Goal: Task Accomplishment & Management: Manage account settings

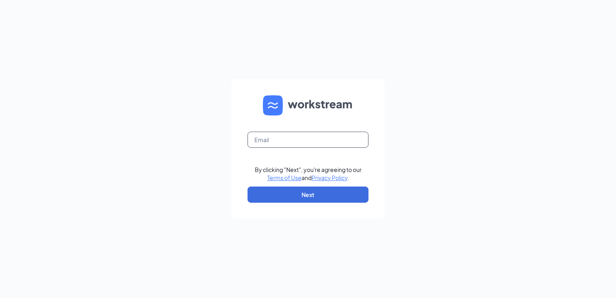
click at [271, 139] on input "text" at bounding box center [308, 139] width 121 height 16
type input "mgr0214@massageenvy.com"
click at [298, 198] on button "Next" at bounding box center [308, 194] width 121 height 16
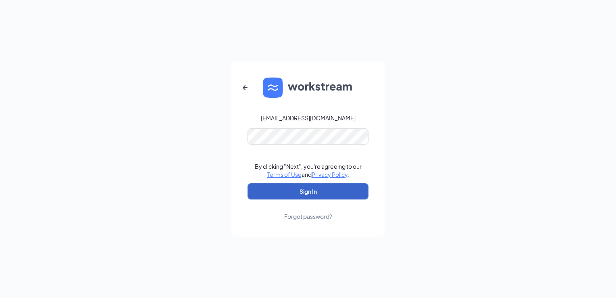
click at [312, 193] on button "Sign In" at bounding box center [308, 191] width 121 height 16
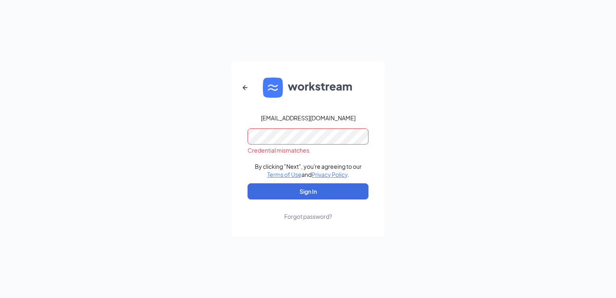
click at [417, 105] on div "mgr0214@massageenvy.com Credential mismatches. By clicking "Next", you're agree…" at bounding box center [308, 149] width 616 height 298
click at [210, 137] on div "mgr0214@massageenvy.com Credential mismatches. By clicking "Next", you're agree…" at bounding box center [308, 149] width 616 height 298
click at [248, 183] on button "Sign In" at bounding box center [308, 191] width 121 height 16
click at [502, 112] on div "mgr0214@massageenvy.com Password field is required By clicking "Next", you're a…" at bounding box center [308, 149] width 616 height 298
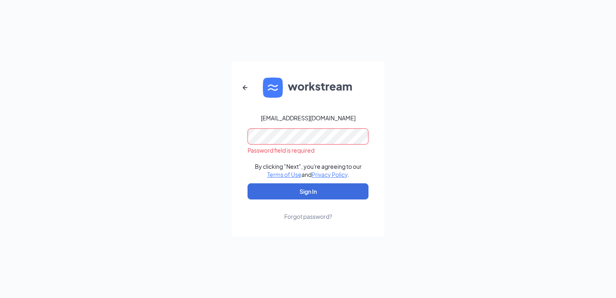
click at [290, 215] on div "Forgot password?" at bounding box center [308, 216] width 48 height 8
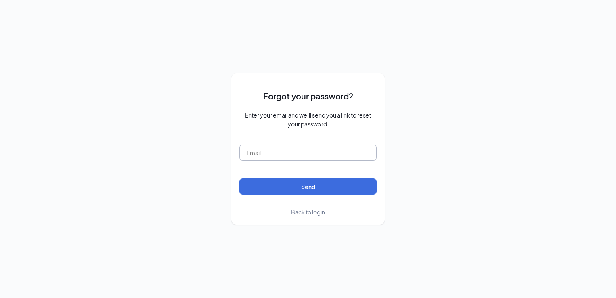
click at [279, 155] on input "text" at bounding box center [308, 152] width 137 height 16
type input "mgr0214@massageenvy.com"
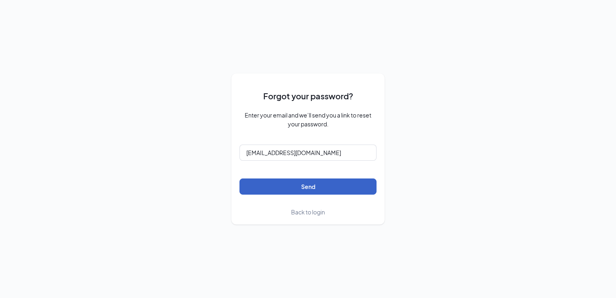
click at [302, 184] on button "Send" at bounding box center [308, 186] width 137 height 16
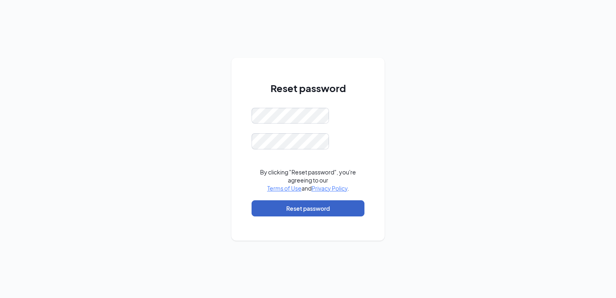
click at [263, 207] on button "Reset password" at bounding box center [308, 208] width 113 height 16
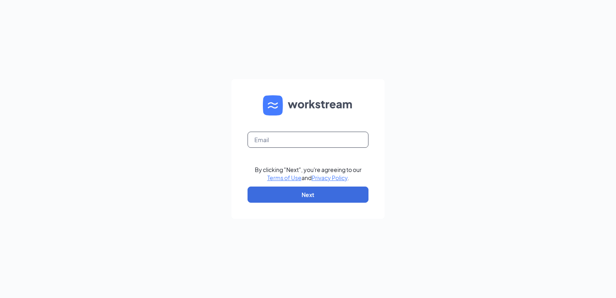
click at [302, 142] on input "text" at bounding box center [308, 139] width 121 height 16
type input "mgr0214@massageenvy.com"
click at [302, 192] on button "Next" at bounding box center [308, 194] width 121 height 16
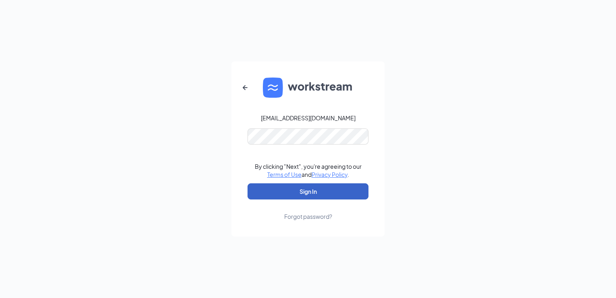
click at [299, 189] on button "Sign In" at bounding box center [308, 191] width 121 height 16
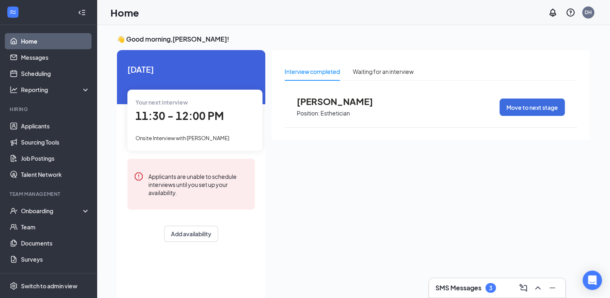
click at [450, 285] on h3 "SMS Messages" at bounding box center [459, 287] width 46 height 9
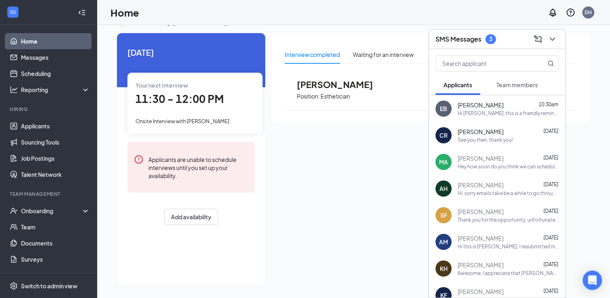
click at [381, 178] on div "Interview completed Waiting for an interview [PERSON_NAME] Position: Estheticia…" at bounding box center [431, 156] width 318 height 246
click at [516, 40] on div "SMS Messages 3" at bounding box center [497, 39] width 123 height 13
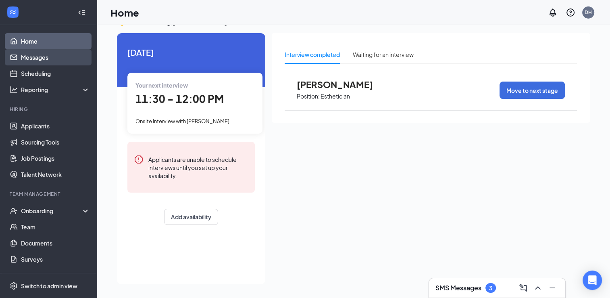
click at [46, 56] on link "Messages" at bounding box center [55, 57] width 69 height 16
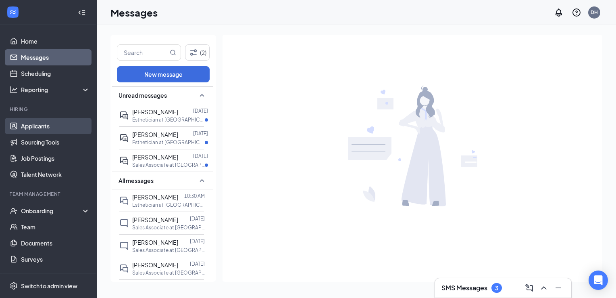
click at [45, 127] on link "Applicants" at bounding box center [55, 126] width 69 height 16
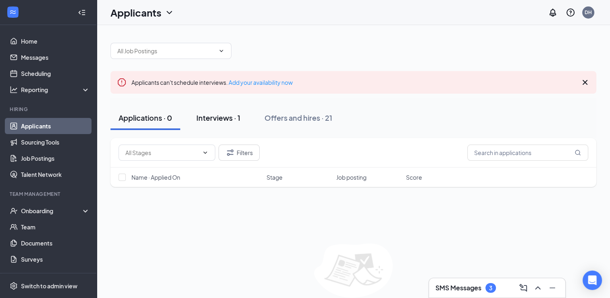
click at [225, 117] on div "Interviews · 1" at bounding box center [218, 118] width 44 height 10
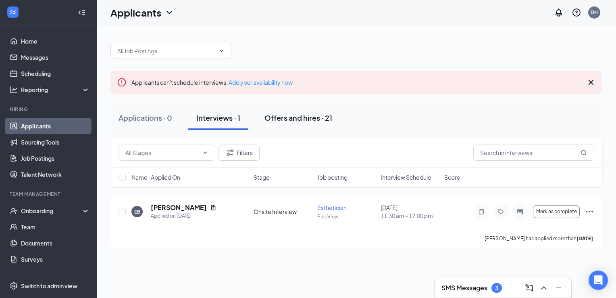
click at [288, 117] on div "Offers and hires · 21" at bounding box center [299, 118] width 68 height 10
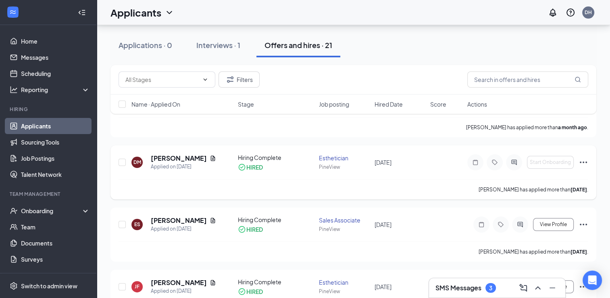
scroll to position [121, 0]
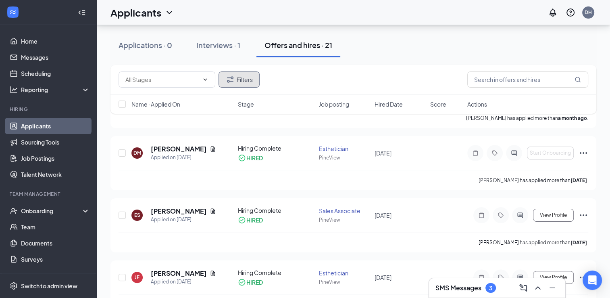
click at [226, 78] on icon "Filter" at bounding box center [230, 80] width 10 height 10
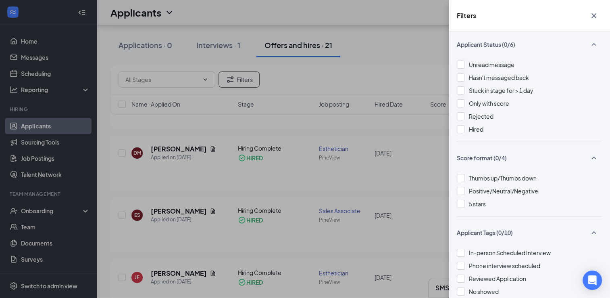
scroll to position [0, 0]
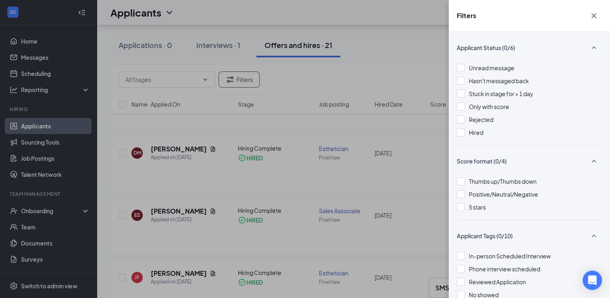
click at [601, 17] on button "button" at bounding box center [594, 15] width 16 height 15
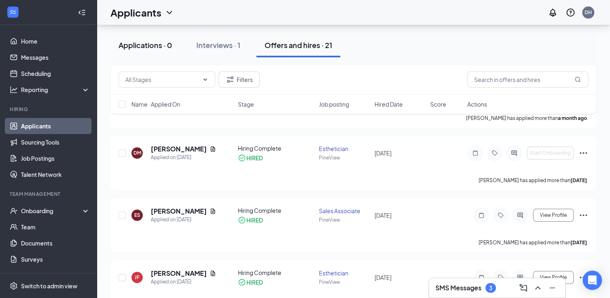
click at [144, 44] on div "Applications · 0" at bounding box center [146, 45] width 54 height 10
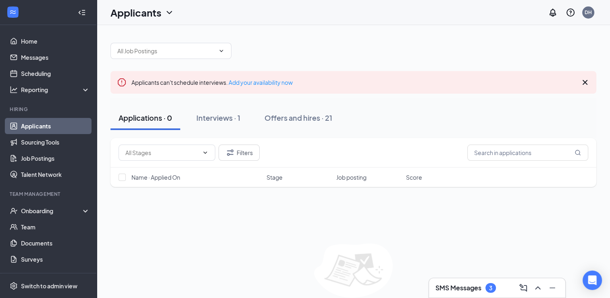
click at [259, 240] on div "Filters Name · Applied On Stage Job posting Score No applicants found in applic…" at bounding box center [354, 230] width 486 height 184
click at [585, 85] on icon "Cross" at bounding box center [585, 82] width 10 height 10
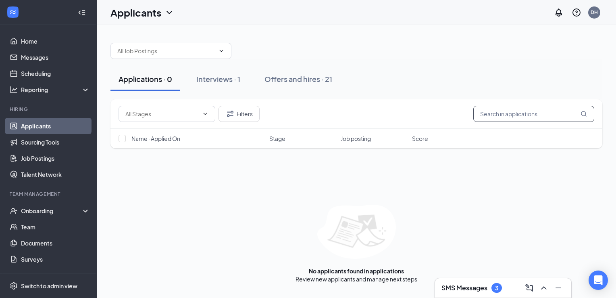
click at [529, 119] on input "text" at bounding box center [534, 114] width 121 height 16
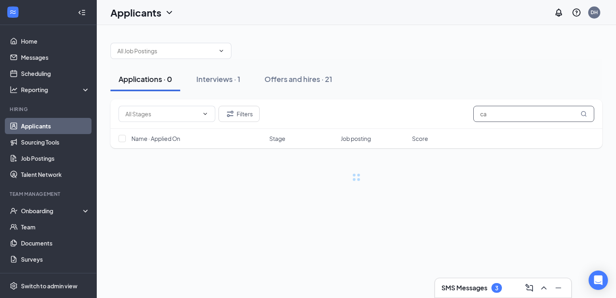
type input "c"
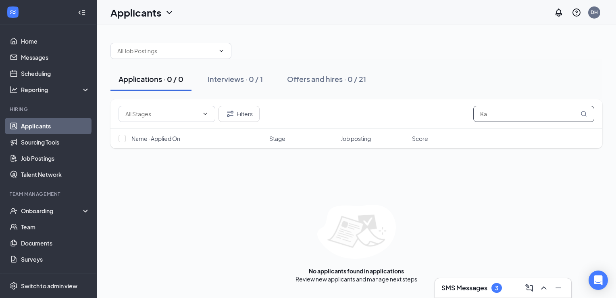
type input "K"
click at [224, 81] on div "Interviews · 1" at bounding box center [218, 79] width 44 height 10
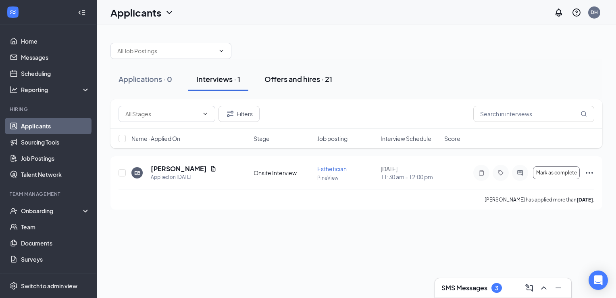
click at [302, 77] on div "Offers and hires · 21" at bounding box center [299, 79] width 68 height 10
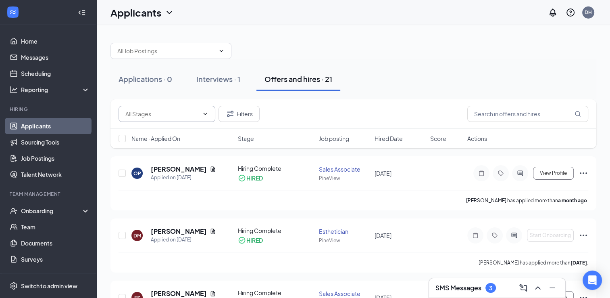
click at [160, 117] on input "text" at bounding box center [161, 113] width 73 height 9
click at [279, 54] on div at bounding box center [354, 47] width 486 height 24
click at [156, 78] on div "Applications · 0" at bounding box center [146, 79] width 54 height 10
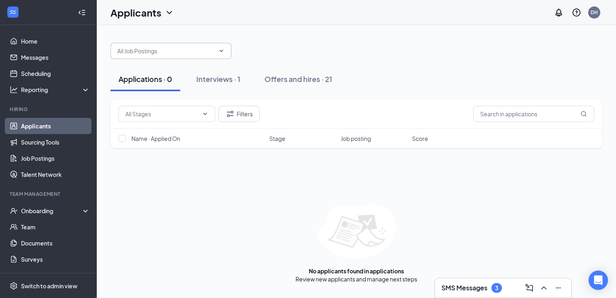
click at [167, 56] on span at bounding box center [171, 51] width 121 height 16
click at [157, 48] on input "text" at bounding box center [166, 50] width 98 height 9
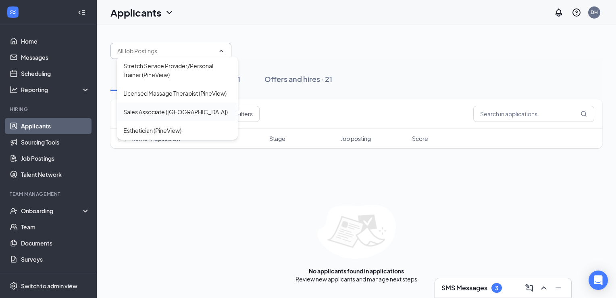
click at [165, 113] on div "Sales Associate ([GEOGRAPHIC_DATA])" at bounding box center [175, 111] width 104 height 9
type input "Sales Associate ([GEOGRAPHIC_DATA])"
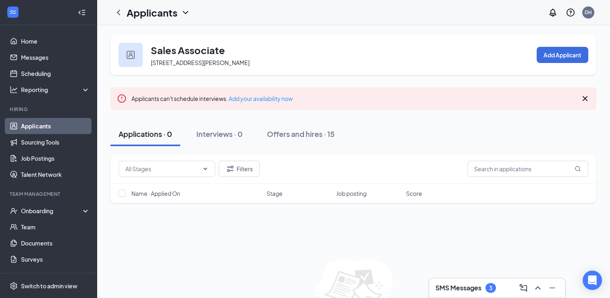
click at [585, 100] on icon "Cross" at bounding box center [585, 99] width 10 height 10
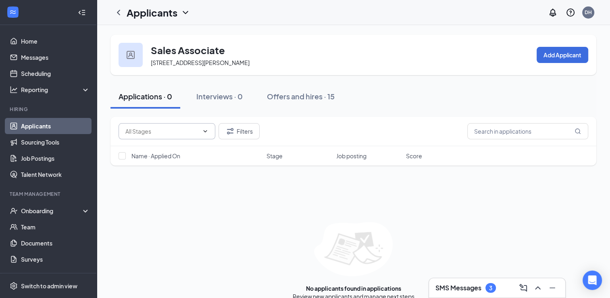
click at [207, 130] on icon "ChevronDown" at bounding box center [205, 131] width 6 height 6
click at [238, 128] on button "Filters" at bounding box center [239, 131] width 41 height 16
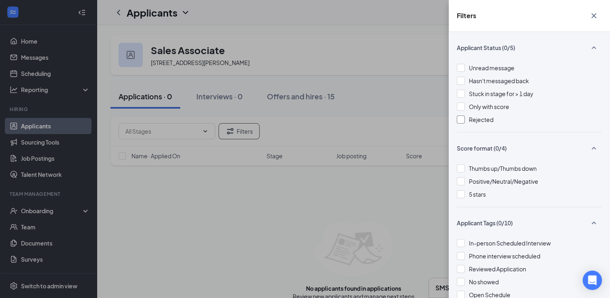
click at [464, 119] on div at bounding box center [461, 119] width 8 height 8
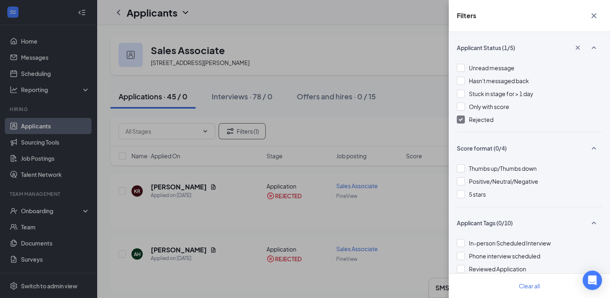
click at [395, 88] on div "Filters Applicant Status (1/5) Unread message Hasn't messaged back Stuck in sta…" at bounding box center [305, 149] width 610 height 298
click at [589, 15] on icon "Cross" at bounding box center [594, 16] width 10 height 10
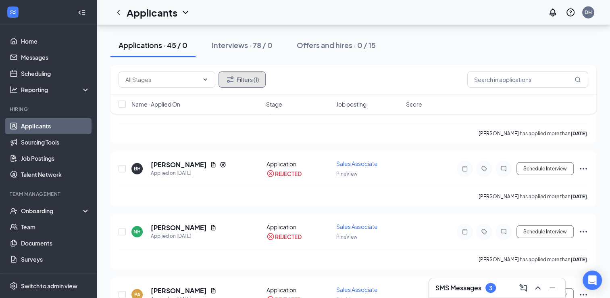
scroll to position [2299, 0]
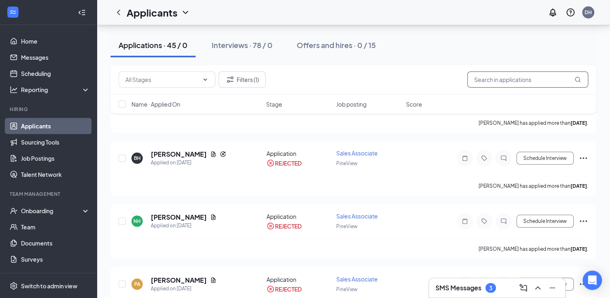
click at [513, 74] on input "text" at bounding box center [527, 79] width 121 height 16
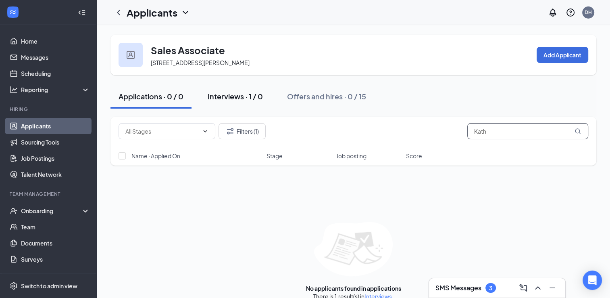
type input "Kath"
click at [247, 99] on div "Interviews · 1 / 0" at bounding box center [235, 96] width 55 height 10
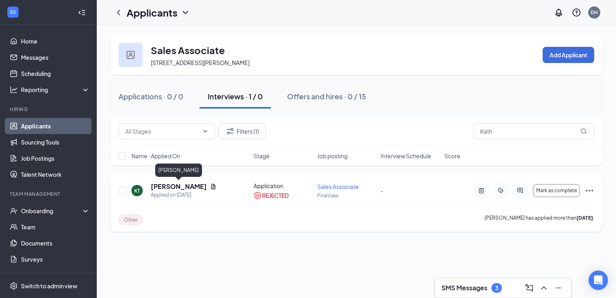
click at [197, 187] on h5 "[PERSON_NAME]" at bounding box center [179, 186] width 56 height 9
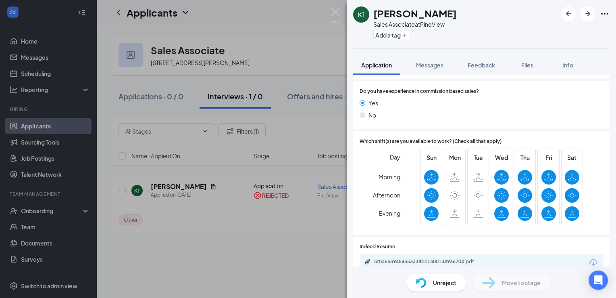
scroll to position [524, 0]
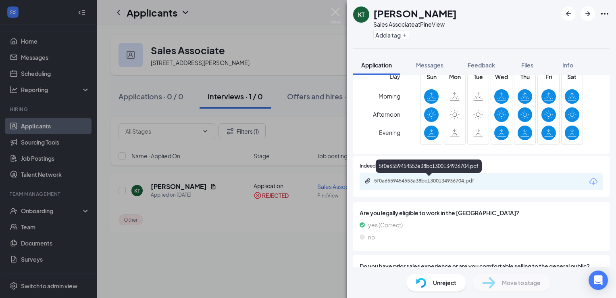
click at [440, 180] on div "5f0a6559454553a38bc1300134936704.pdf" at bounding box center [430, 180] width 113 height 6
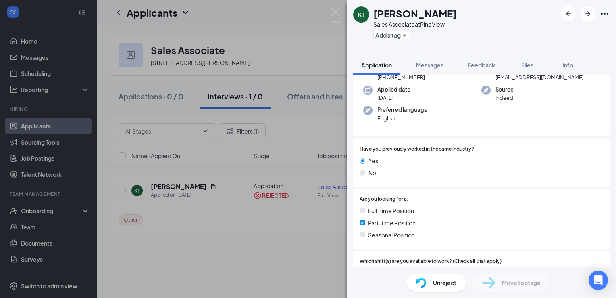
scroll to position [0, 0]
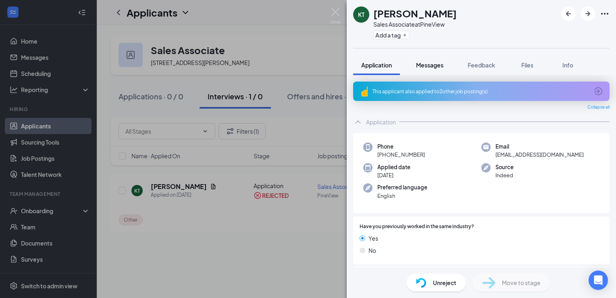
click at [434, 63] on span "Messages" at bounding box center [429, 64] width 27 height 7
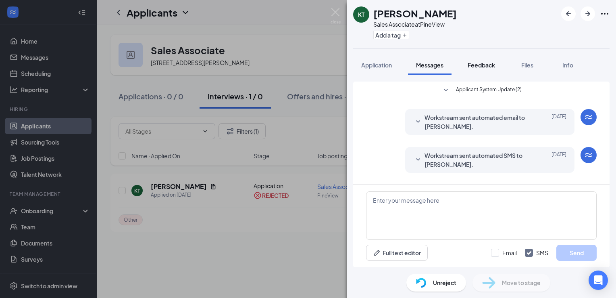
click at [486, 65] on span "Feedback" at bounding box center [481, 64] width 27 height 7
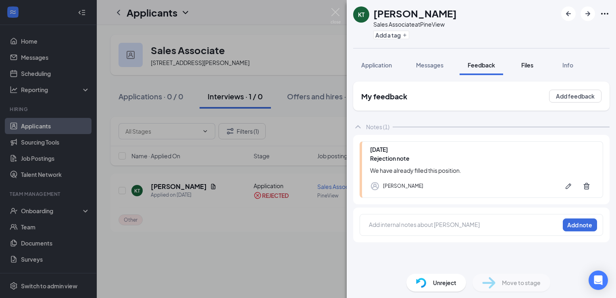
click at [527, 65] on span "Files" at bounding box center [528, 64] width 12 height 7
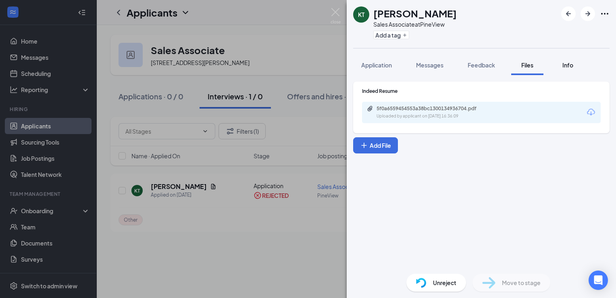
click at [568, 65] on span "Info" at bounding box center [568, 64] width 11 height 7
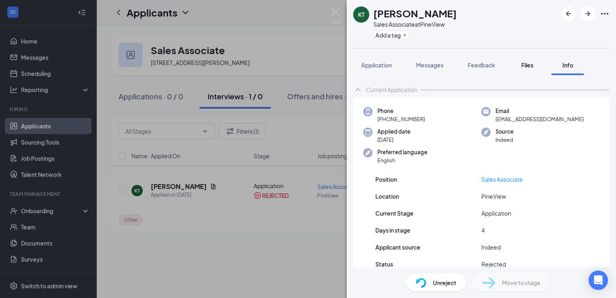
click at [527, 63] on span "Files" at bounding box center [528, 64] width 12 height 7
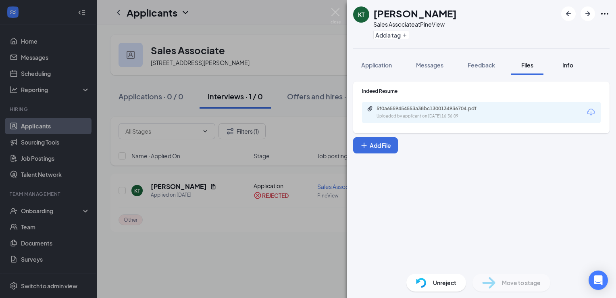
click at [570, 64] on span "Info" at bounding box center [568, 64] width 11 height 7
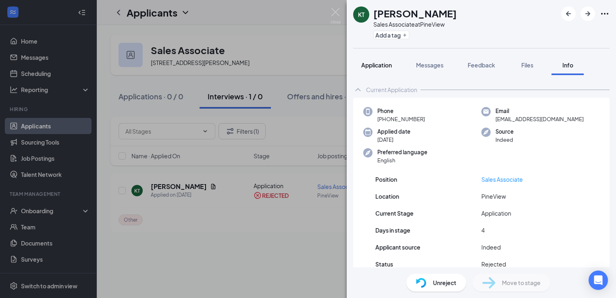
click at [381, 65] on span "Application" at bounding box center [376, 64] width 31 height 7
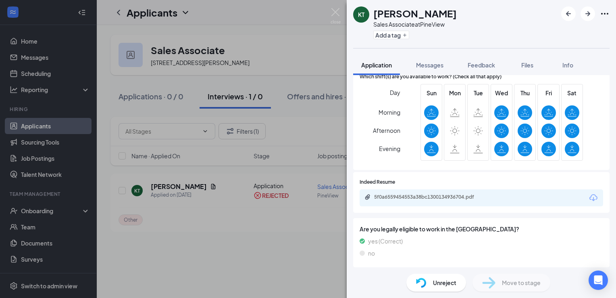
scroll to position [484, 0]
